Goal: Information Seeking & Learning: Learn about a topic

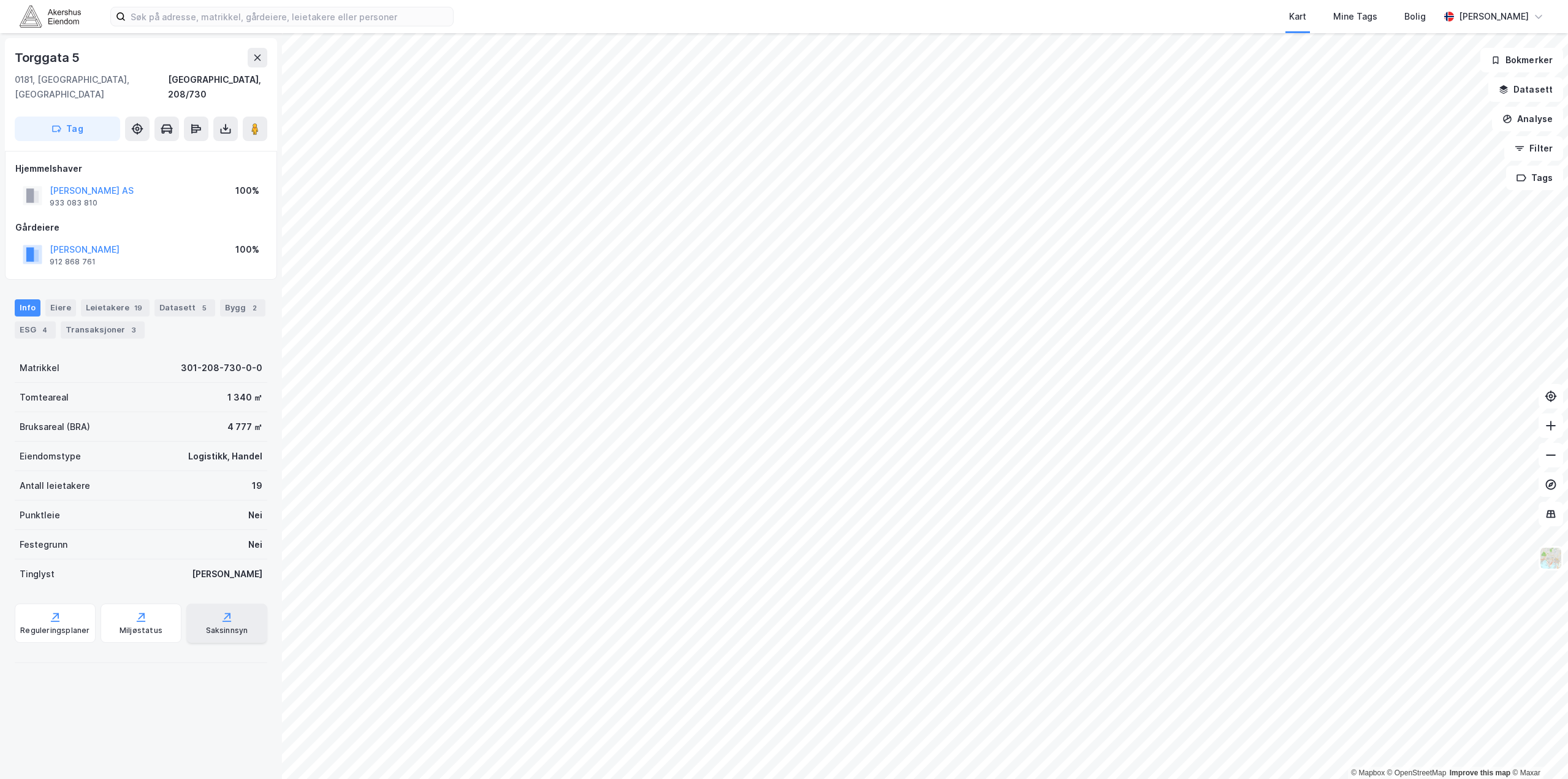
click at [221, 611] on icon at bounding box center [227, 617] width 12 height 12
